Goal: Browse casually: Explore the website without a specific task or goal

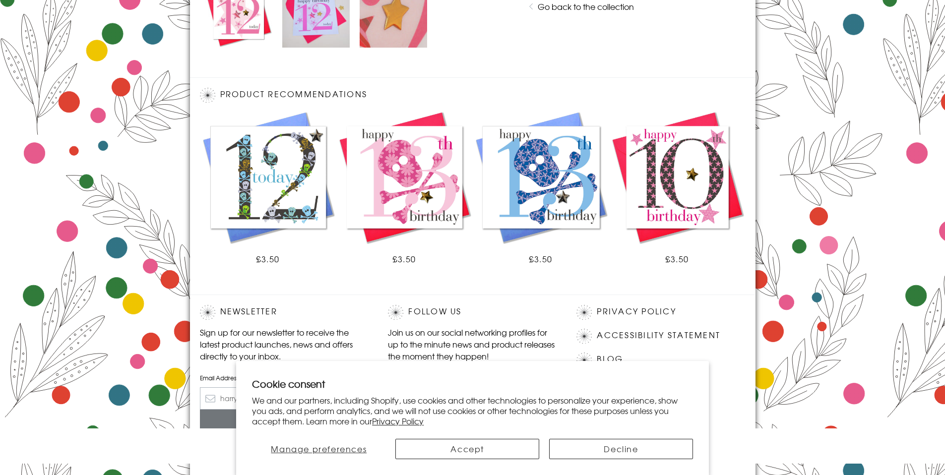
scroll to position [548, 0]
